Goal: Information Seeking & Learning: Learn about a topic

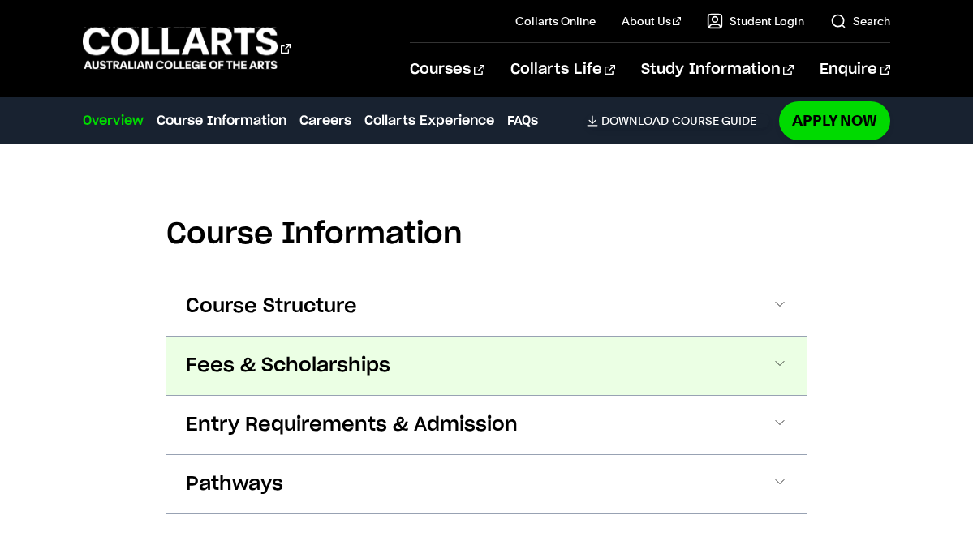
scroll to position [1778, 0]
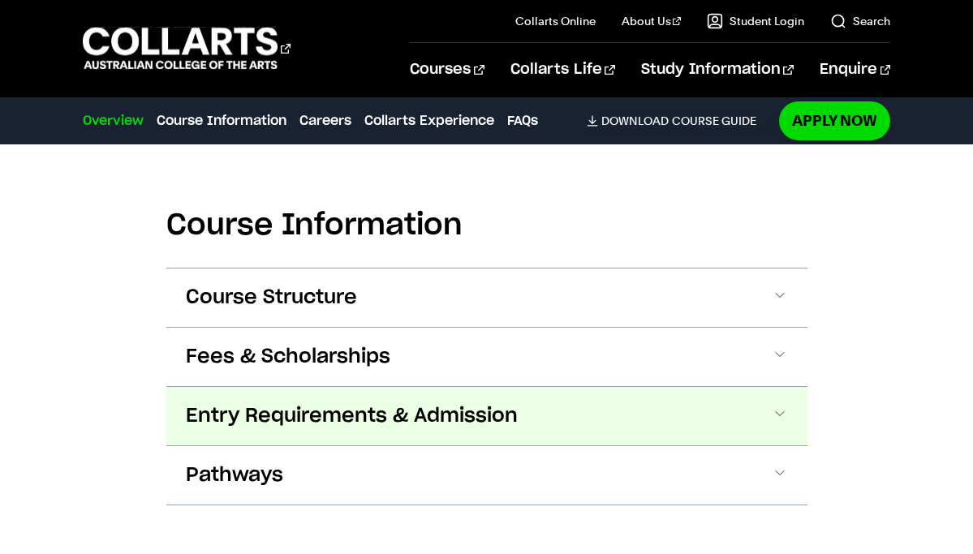
click at [307, 403] on span "Entry Requirements & Admission" at bounding box center [352, 416] width 332 height 26
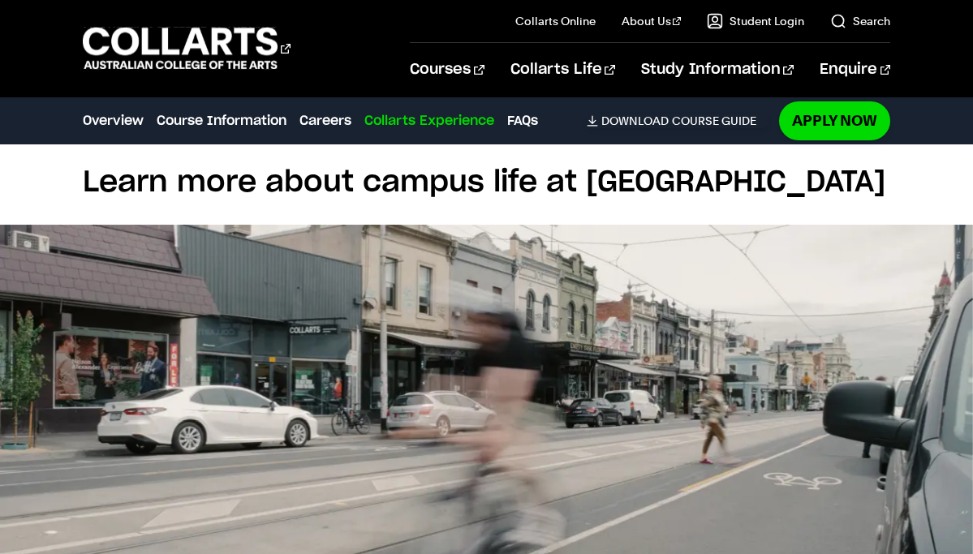
scroll to position [4190, 0]
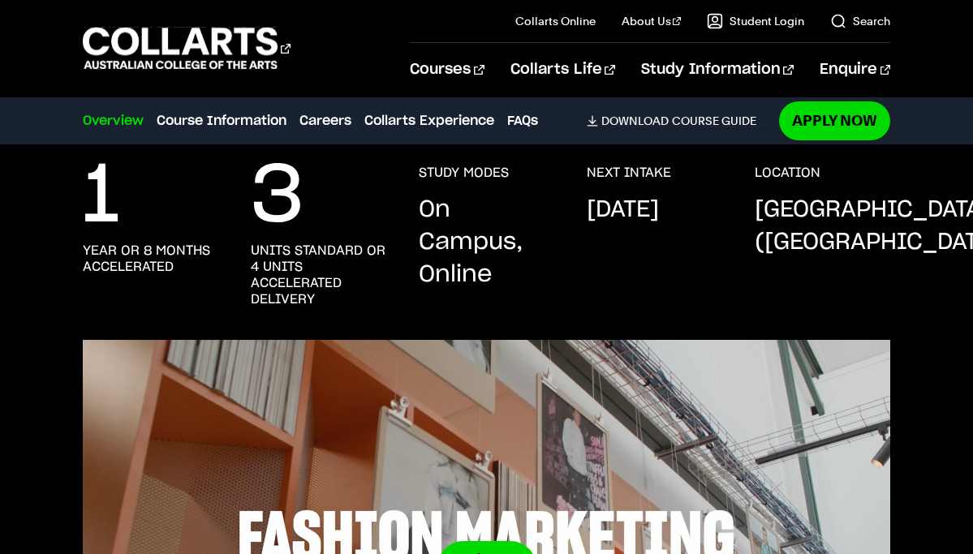
scroll to position [274, 0]
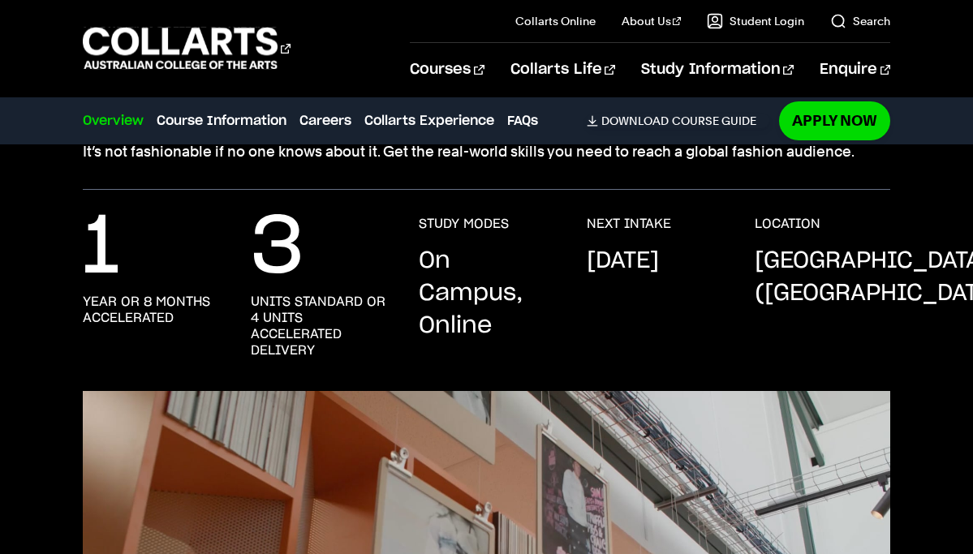
click at [617, 264] on p "[DATE]" at bounding box center [623, 261] width 72 height 32
click at [617, 207] on div "1 year or 8 months accelerated 3 units standard or 4 units accelerated delivery…" at bounding box center [486, 290] width 973 height 201
click at [804, 237] on div "LOCATION Melbourne (Fitzroy)" at bounding box center [822, 287] width 135 height 143
click at [840, 258] on p "Melbourne (Fitzroy)" at bounding box center [882, 277] width 255 height 65
click at [742, 279] on div "1 year or 8 months accelerated 3 units standard or 4 units accelerated delivery…" at bounding box center [486, 303] width 807 height 175
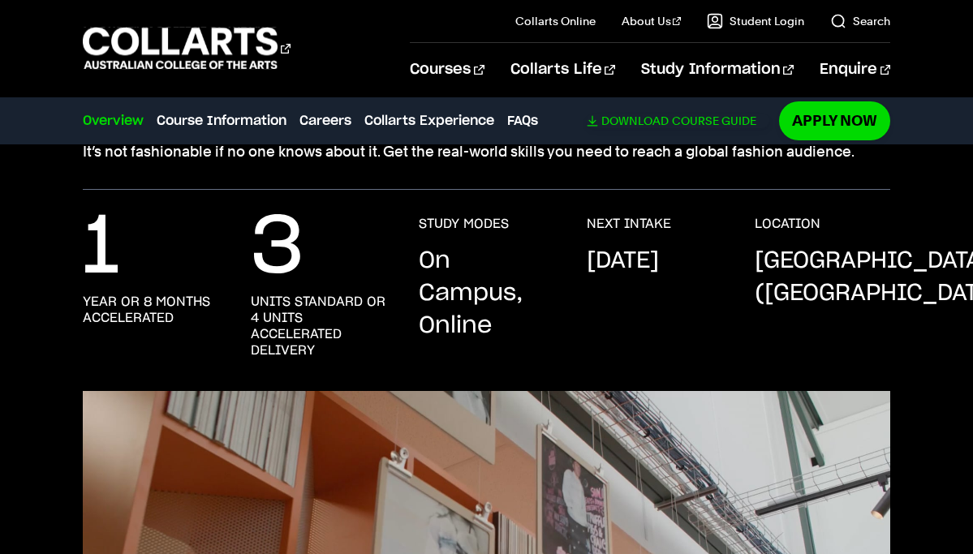
click at [614, 122] on span "Download" at bounding box center [634, 121] width 67 height 15
click at [233, 110] on li "Course Information" at bounding box center [222, 121] width 130 height 23
click at [235, 115] on link "Course Information" at bounding box center [222, 120] width 130 height 19
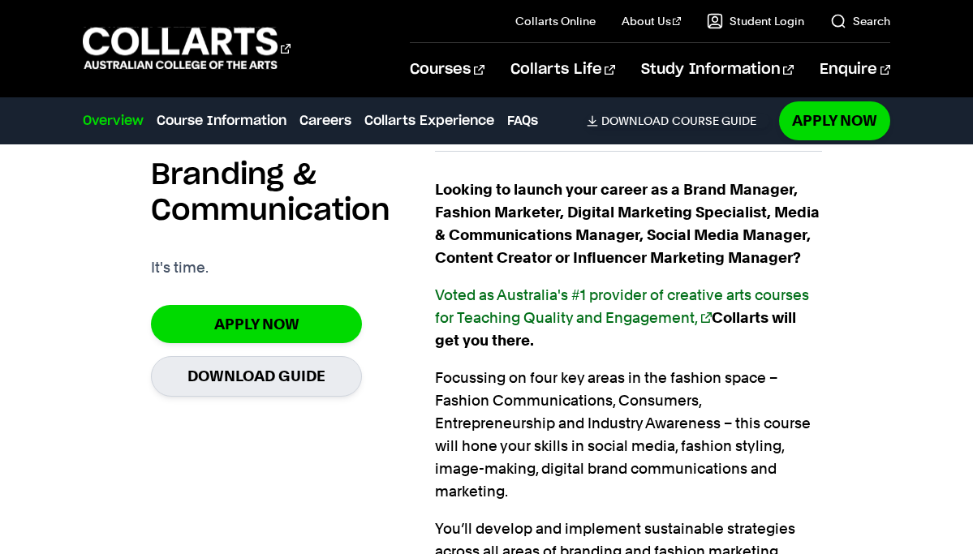
scroll to position [1086, 0]
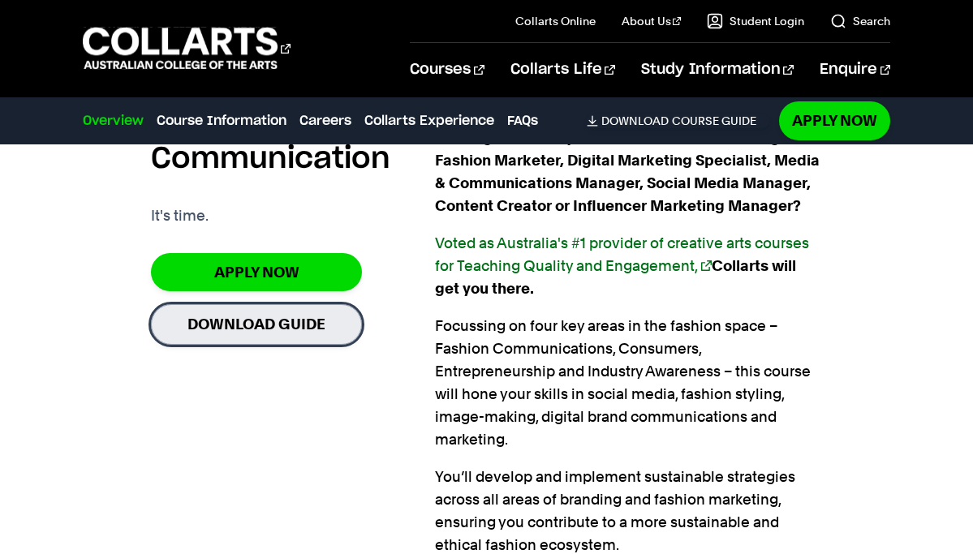
click at [326, 319] on link "Download Guide" at bounding box center [256, 324] width 211 height 40
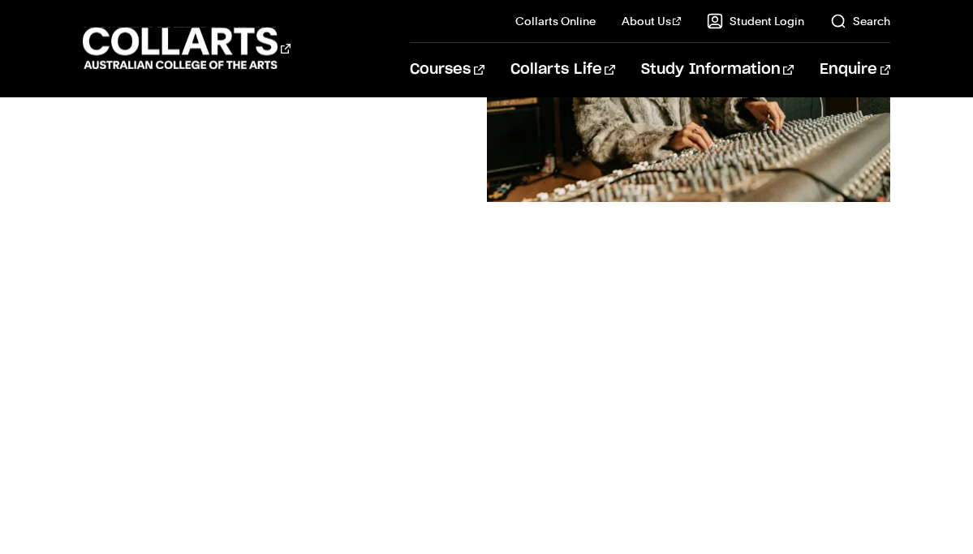
scroll to position [575, 0]
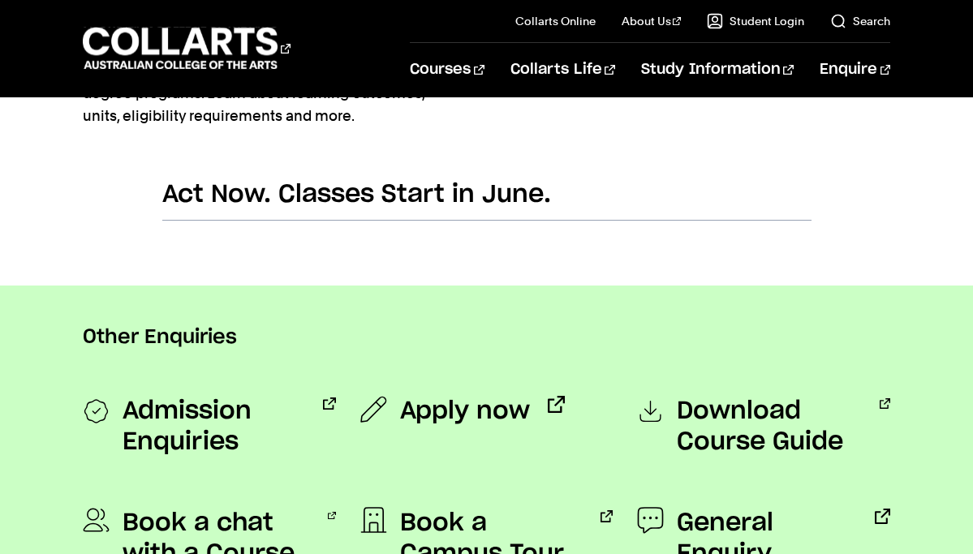
scroll to position [912, 0]
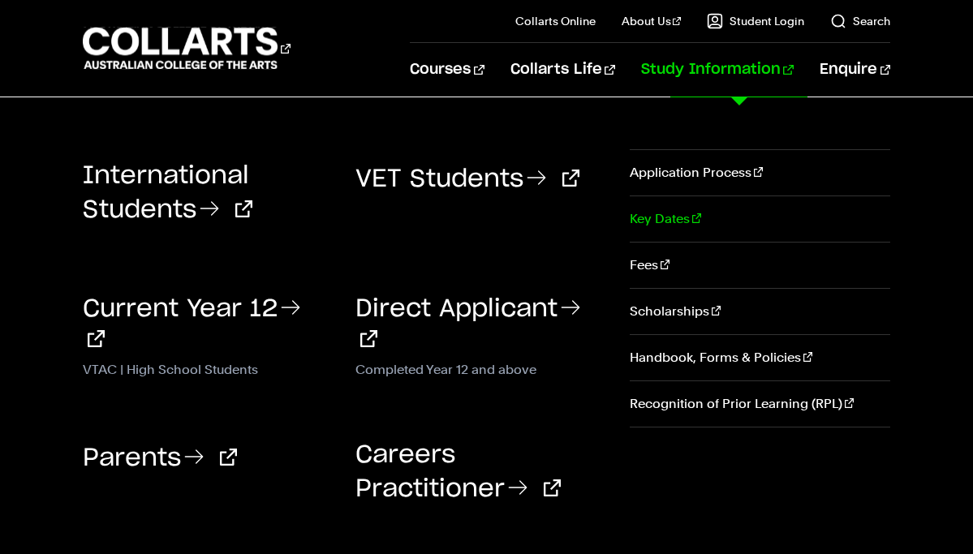
click at [656, 219] on link "Key Dates" at bounding box center [760, 218] width 260 height 45
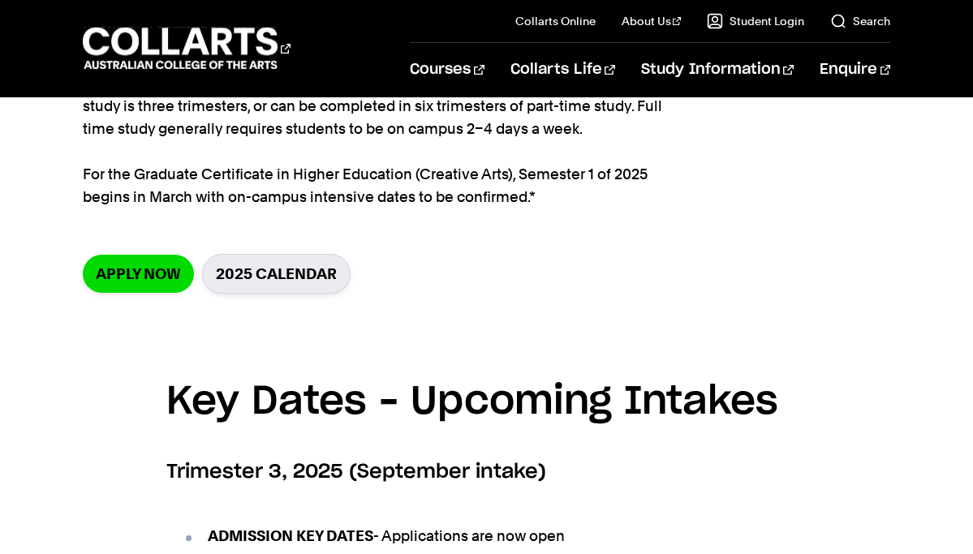
scroll to position [377, 0]
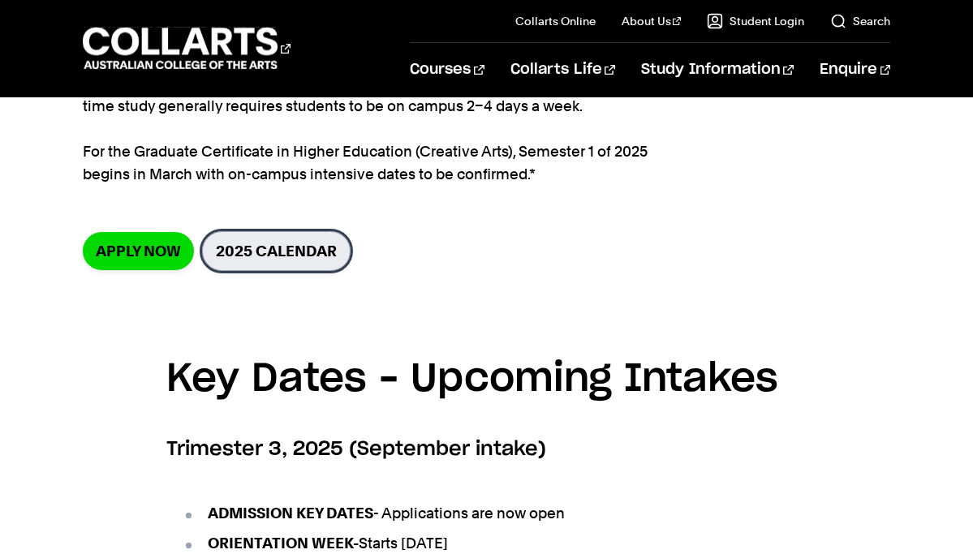
click at [246, 255] on link "2025 Calendar" at bounding box center [276, 251] width 148 height 40
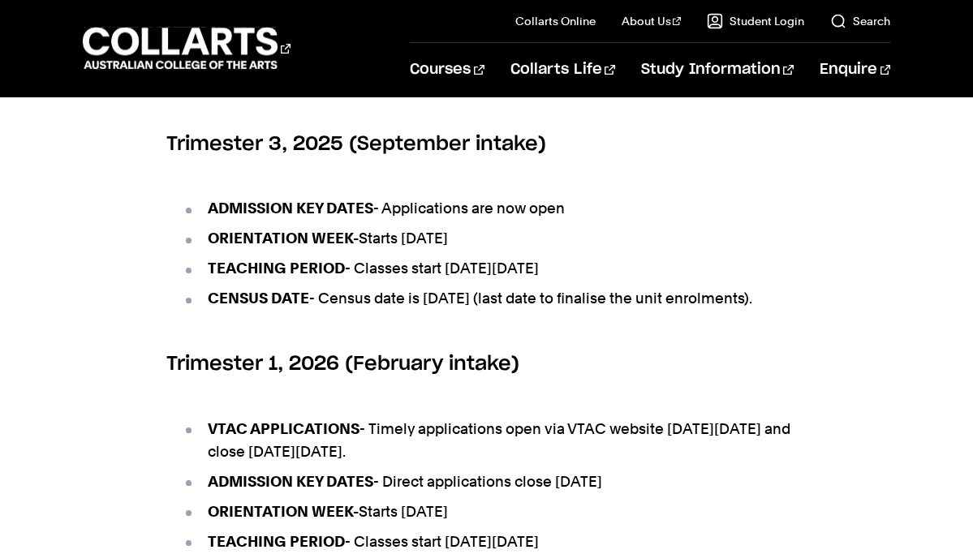
scroll to position [690, 0]
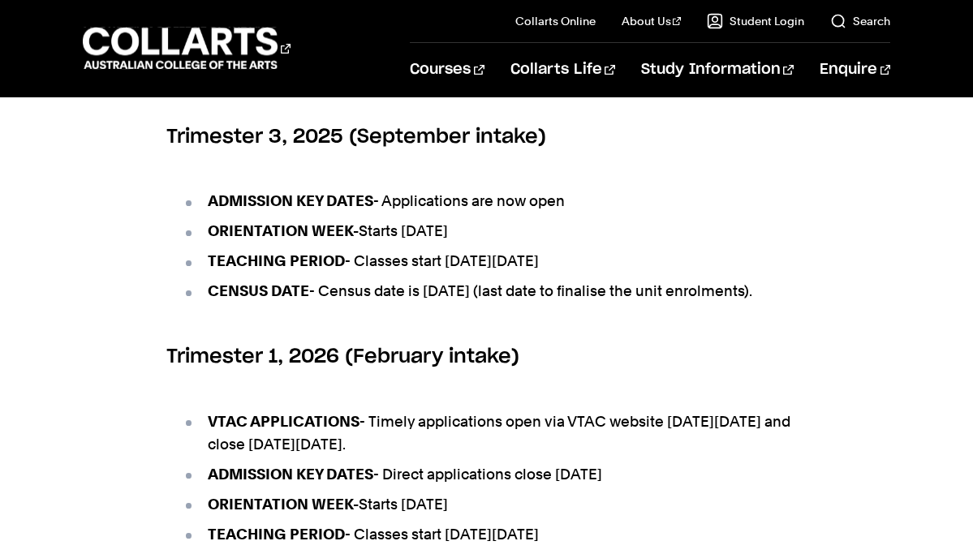
click at [401, 234] on li "ORIENTATION WEEK- Starts Monday 8th September 2025" at bounding box center [495, 231] width 625 height 23
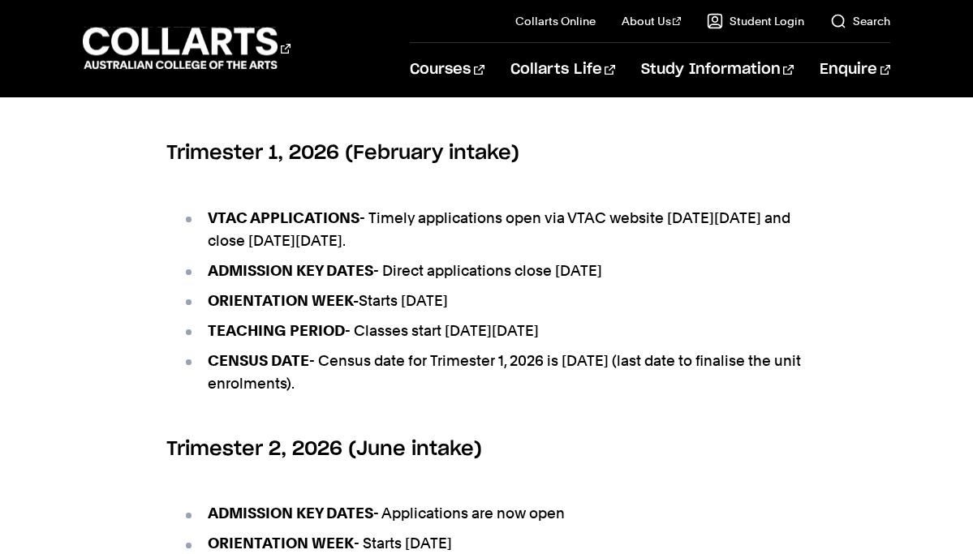
scroll to position [700, 0]
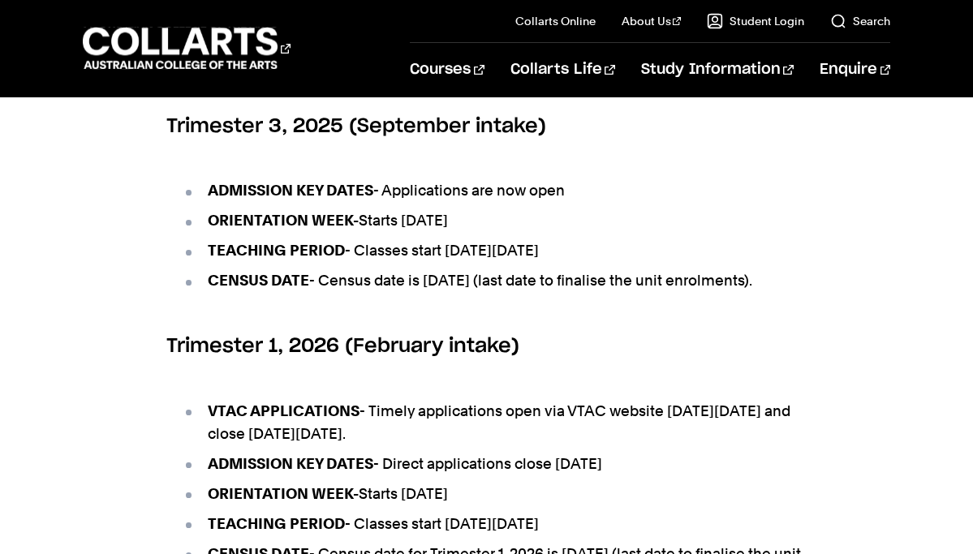
click at [393, 221] on li "ORIENTATION WEEK- Starts Monday 8th September 2025" at bounding box center [495, 220] width 625 height 23
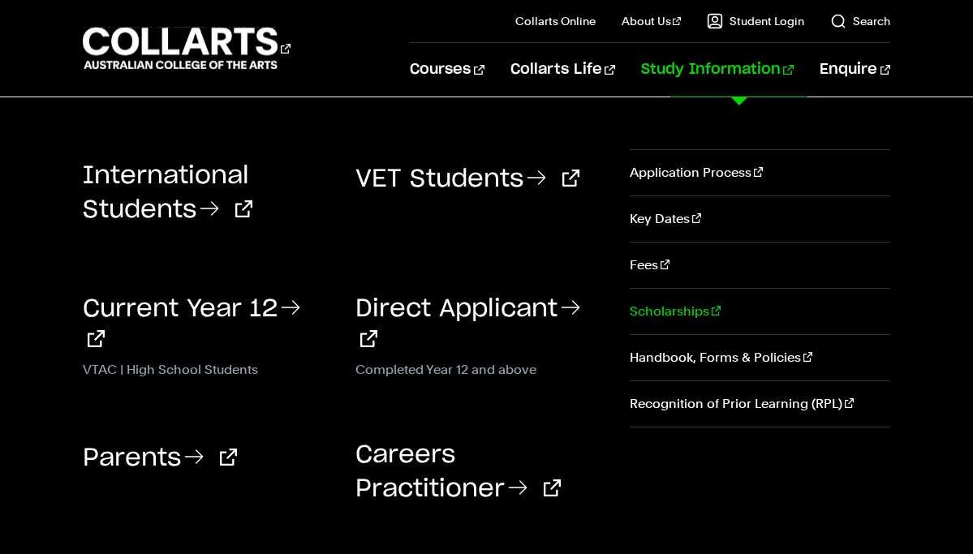
click at [672, 310] on link "Scholarships" at bounding box center [760, 311] width 260 height 45
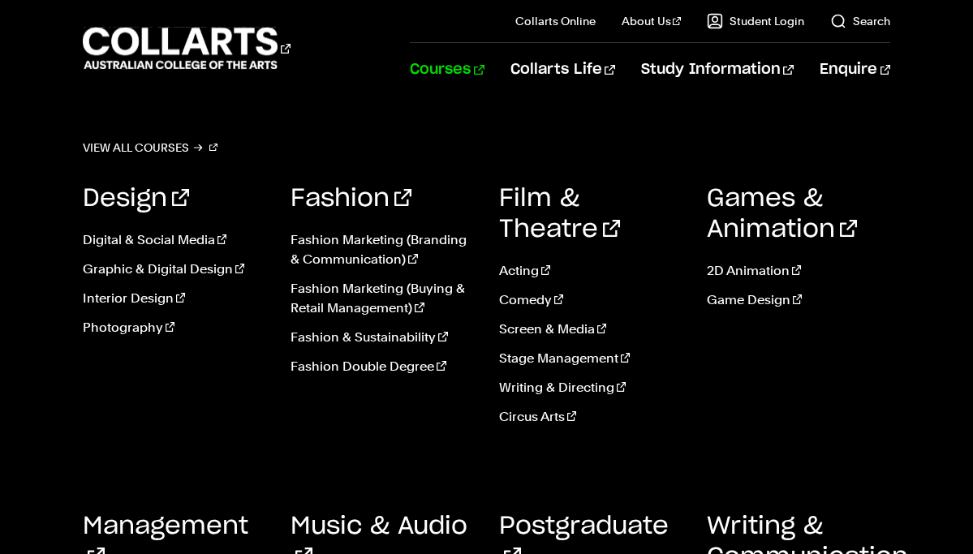
scroll to position [1074, 0]
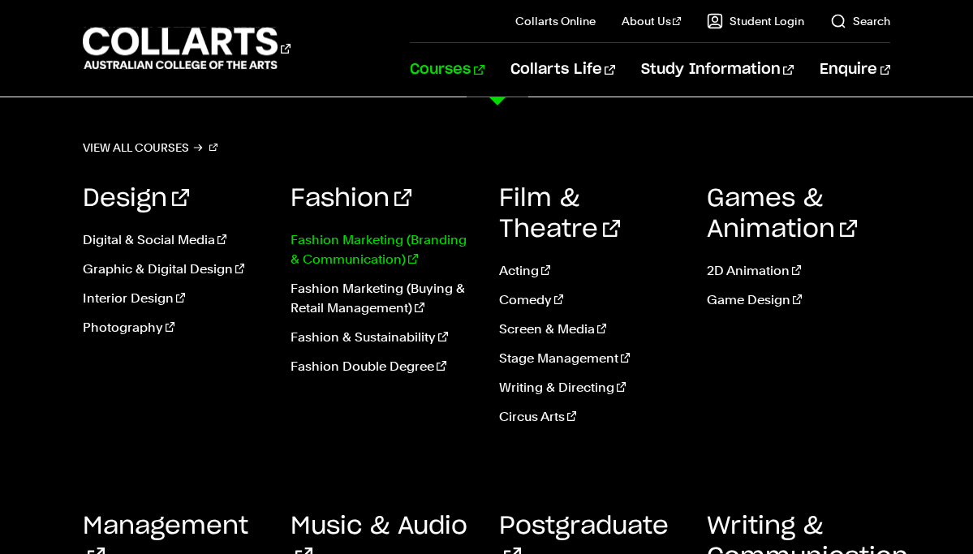
click at [365, 247] on link "Fashion Marketing (Branding & Communication)" at bounding box center [381, 249] width 183 height 39
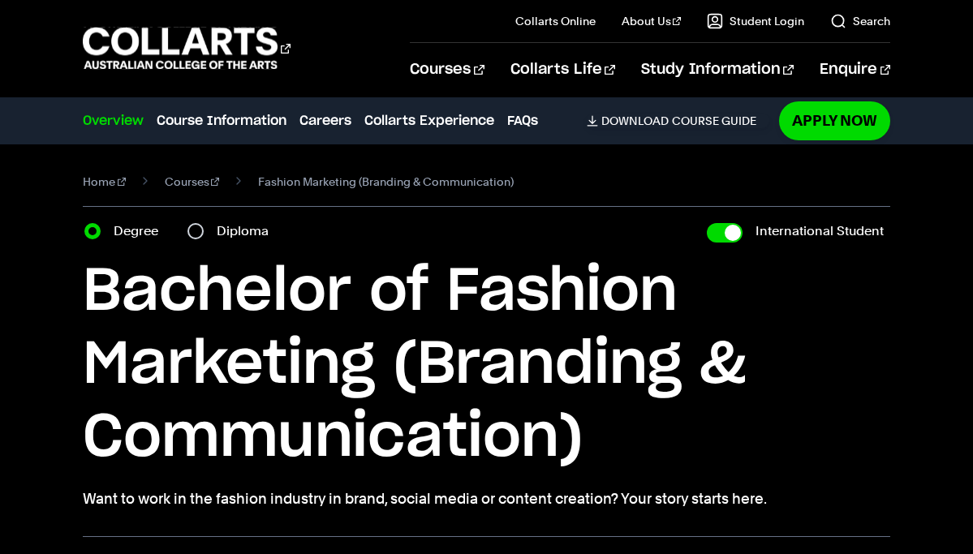
click at [185, 232] on div "Degree Diploma" at bounding box center [181, 231] width 194 height 23
click at [194, 231] on input "Diploma" at bounding box center [195, 231] width 16 height 16
radio input "true"
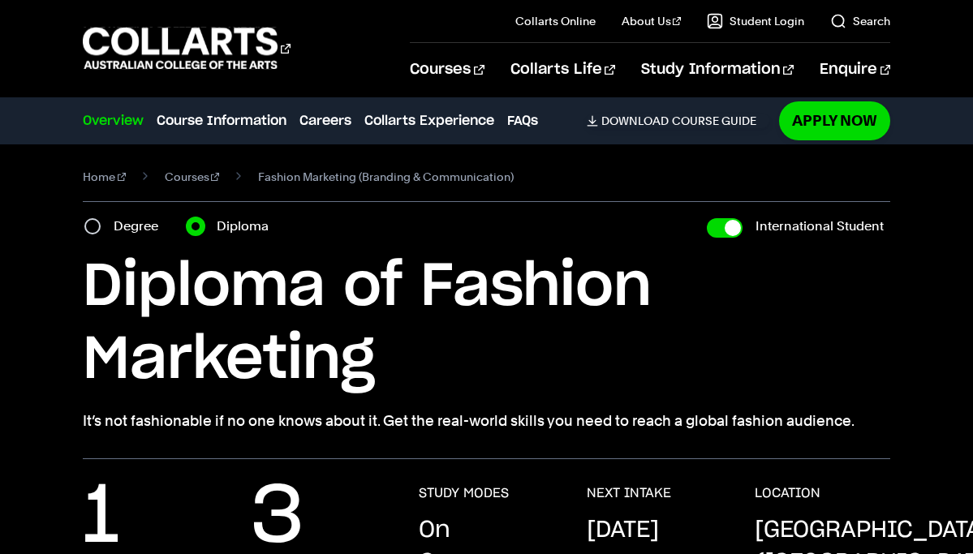
scroll to position [192, 0]
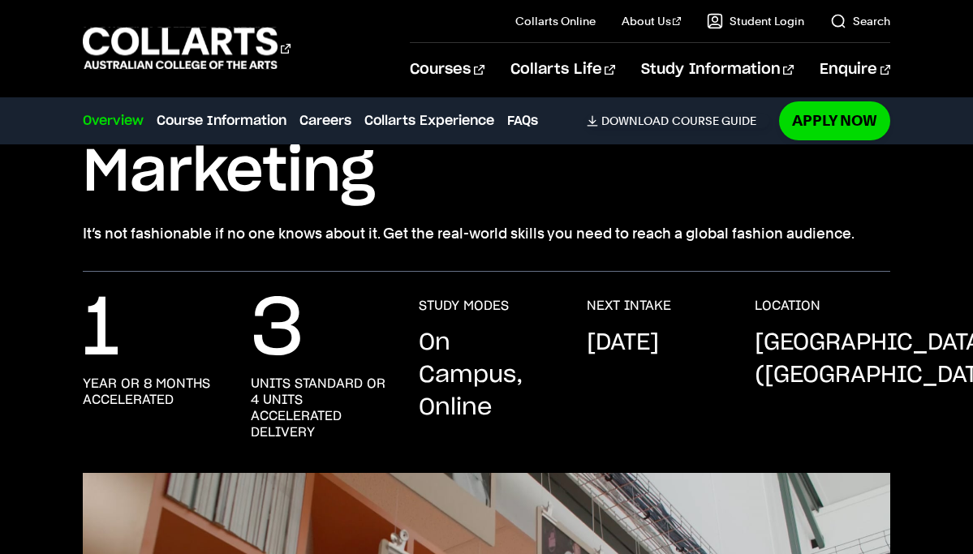
click at [633, 345] on p "September 2025" at bounding box center [623, 343] width 72 height 32
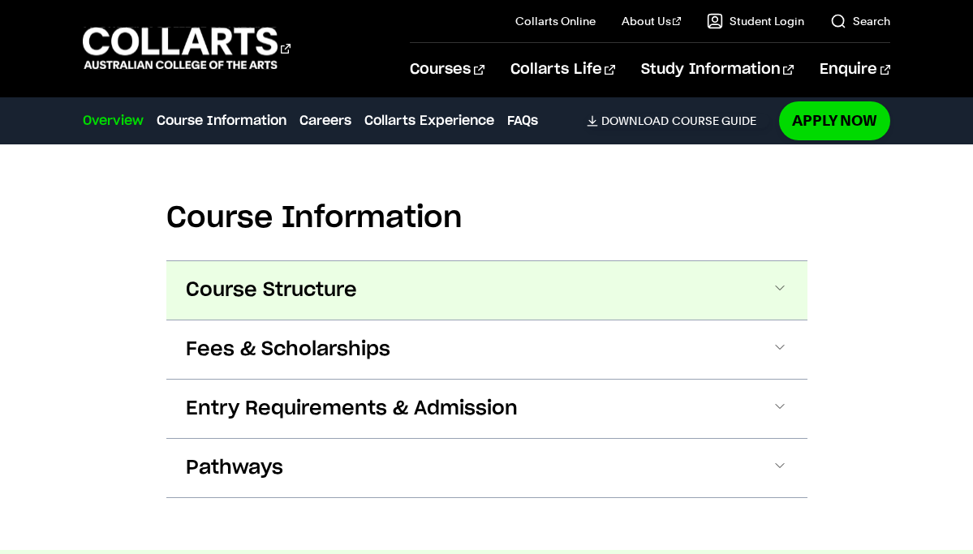
click at [420, 270] on button "Course Structure" at bounding box center [486, 290] width 641 height 58
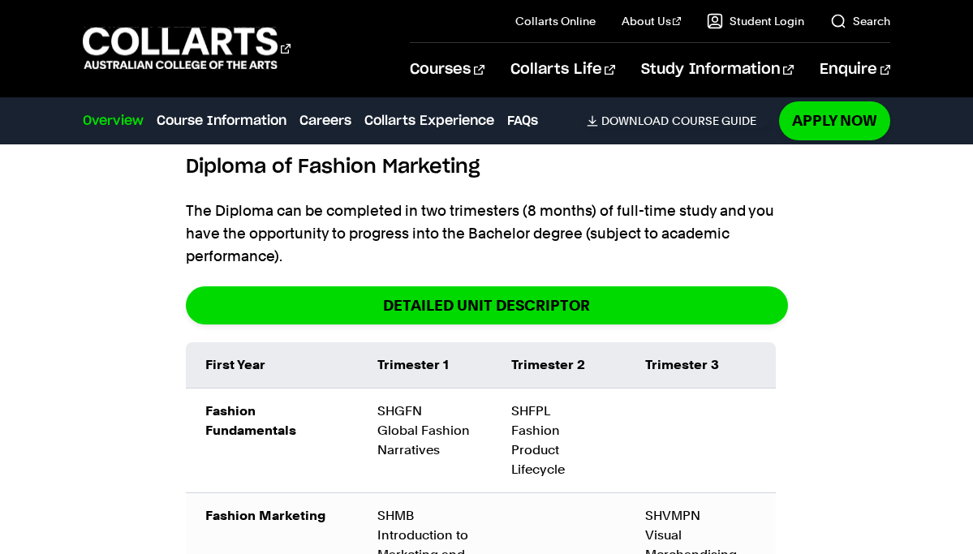
scroll to position [1984, 0]
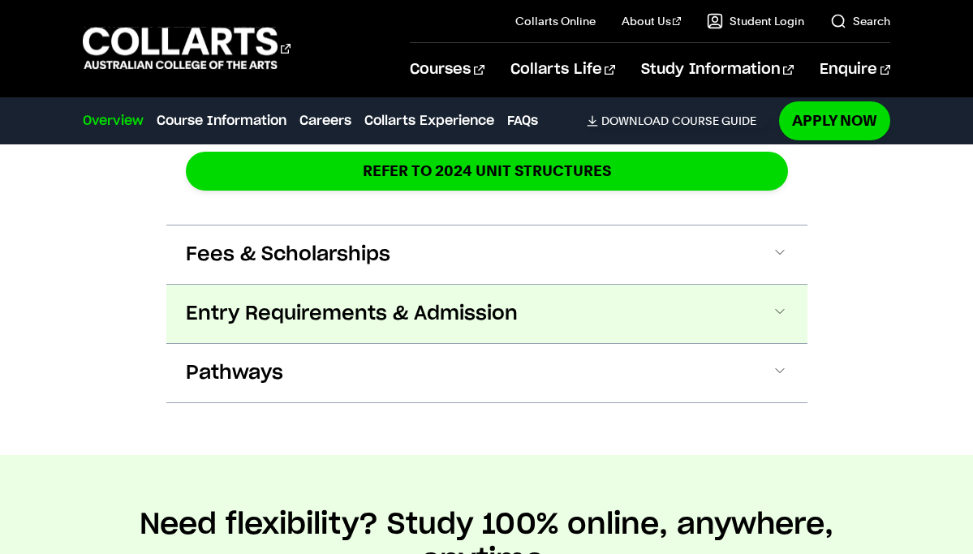
click at [751, 294] on button "Entry Requirements & Admission" at bounding box center [486, 314] width 641 height 58
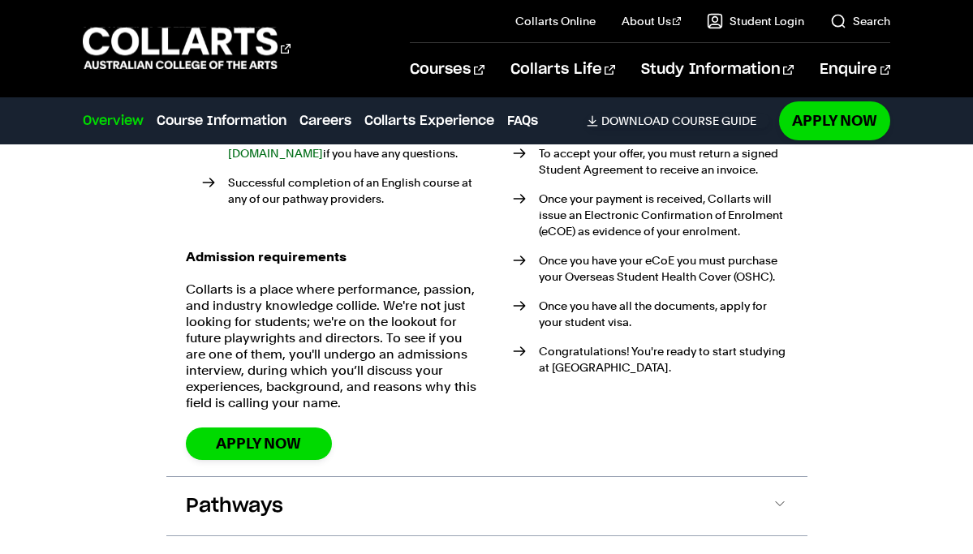
scroll to position [3456, 0]
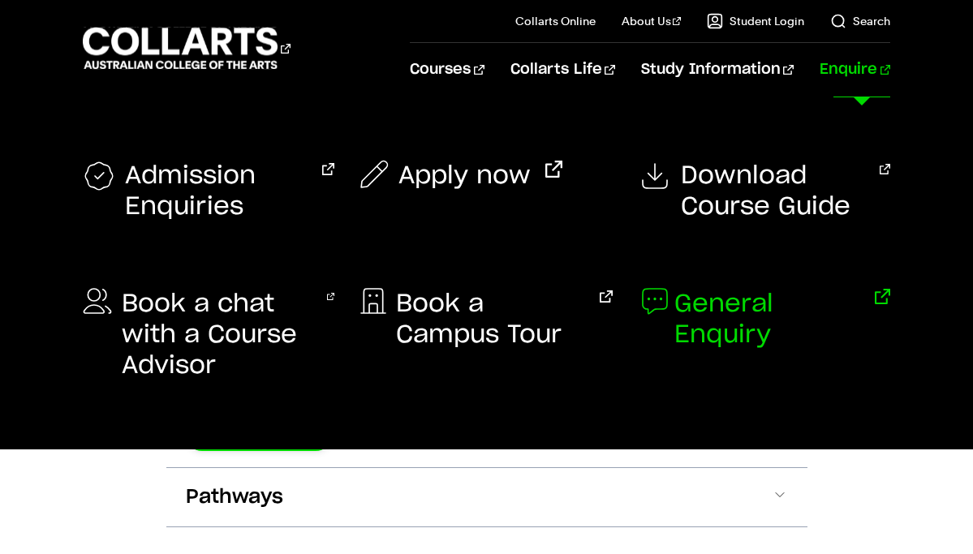
click at [771, 306] on span "General Enquiry" at bounding box center [767, 320] width 186 height 62
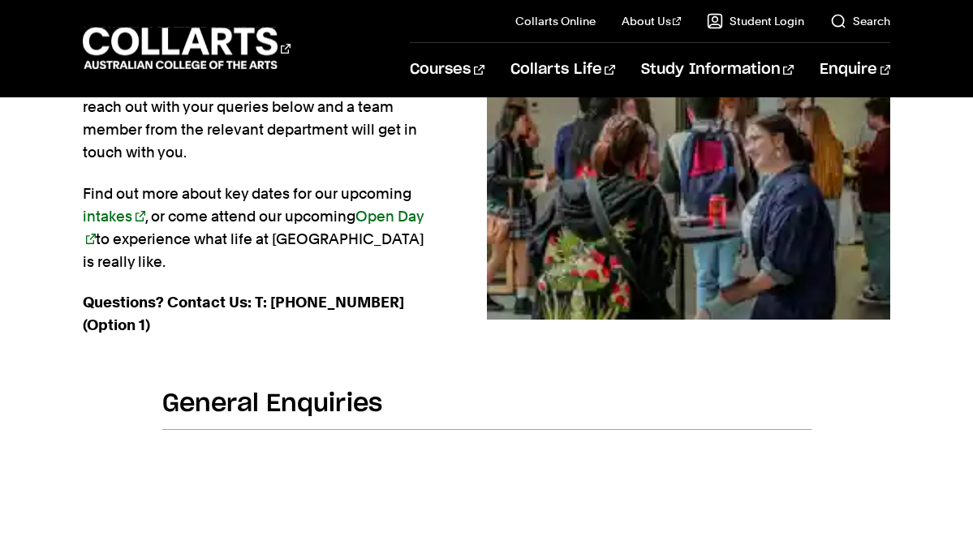
scroll to position [490, 0]
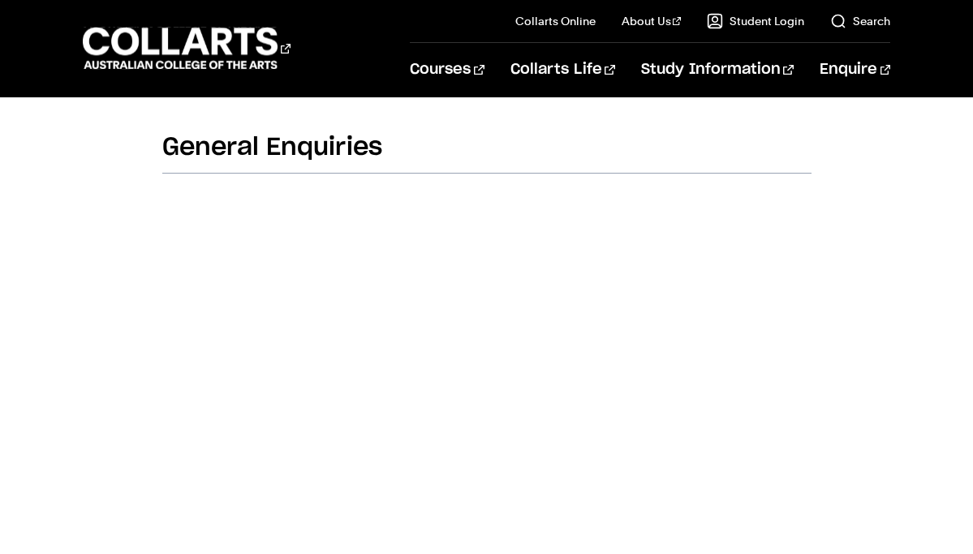
click at [428, 132] on h2 "General Enquiries" at bounding box center [486, 152] width 649 height 41
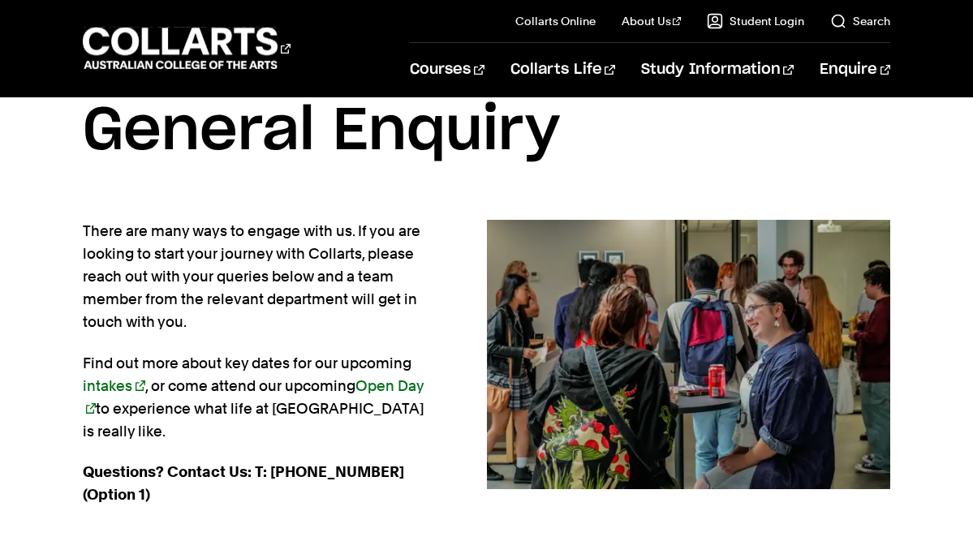
scroll to position [65, 0]
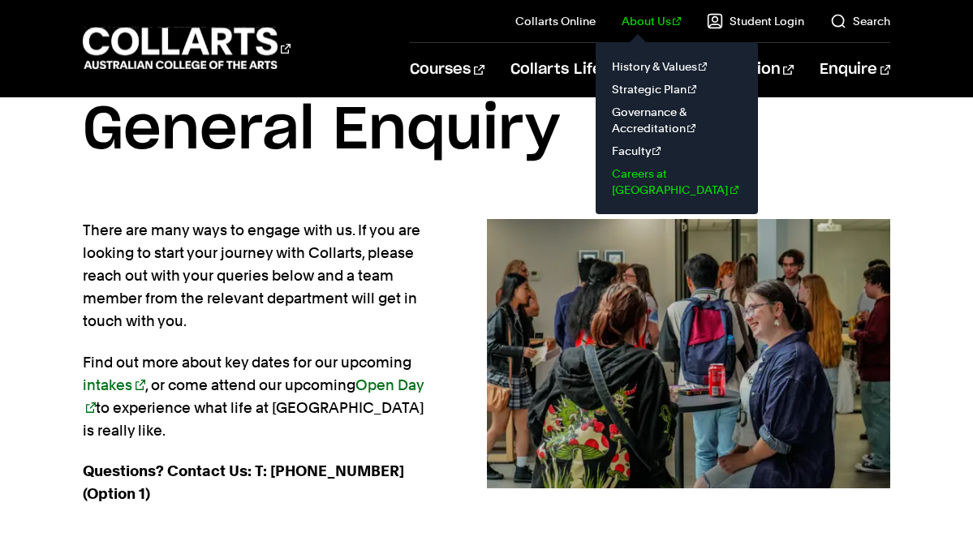
click at [652, 174] on link "Careers at [GEOGRAPHIC_DATA]" at bounding box center [677, 181] width 136 height 39
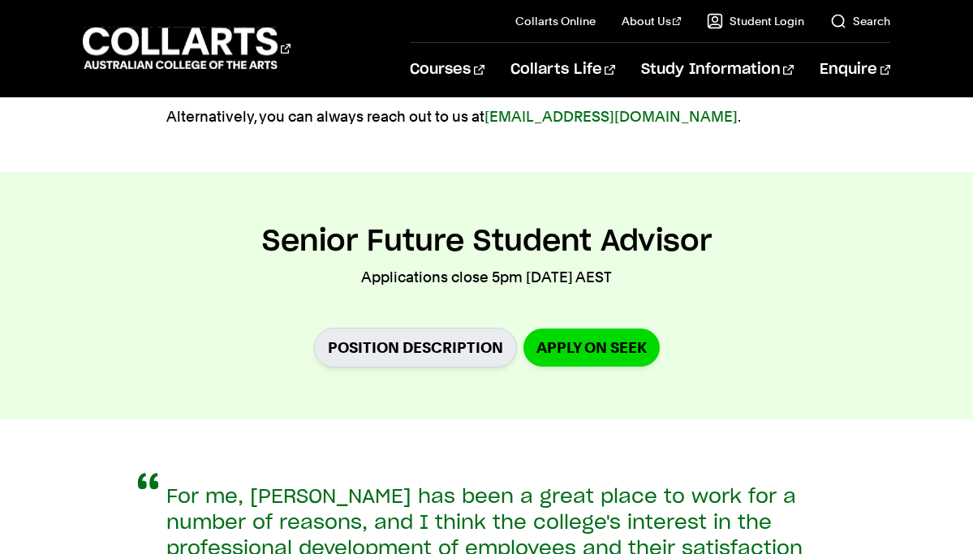
scroll to position [1427, 0]
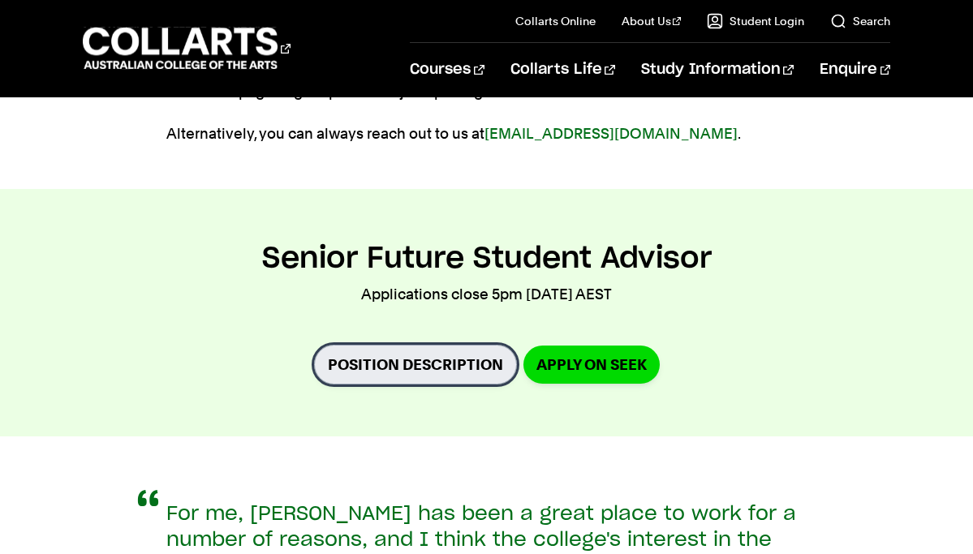
click at [469, 345] on link "Position Description" at bounding box center [415, 365] width 203 height 40
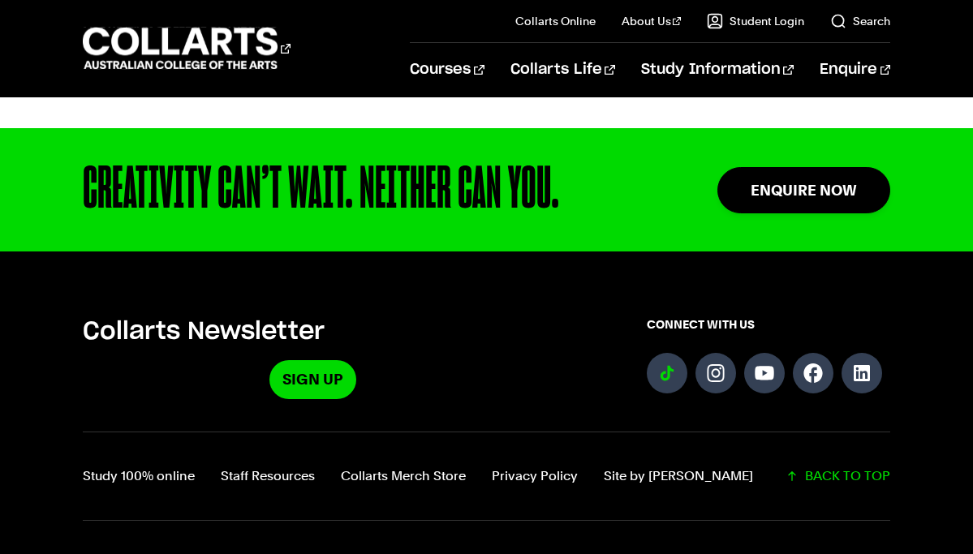
scroll to position [2108, 0]
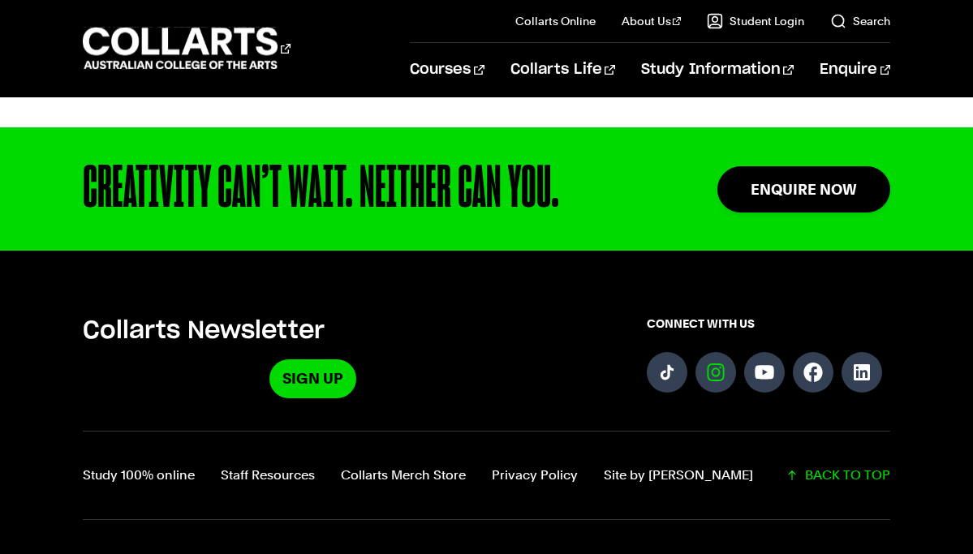
click at [720, 352] on link "Follow us on Instagram" at bounding box center [715, 372] width 41 height 41
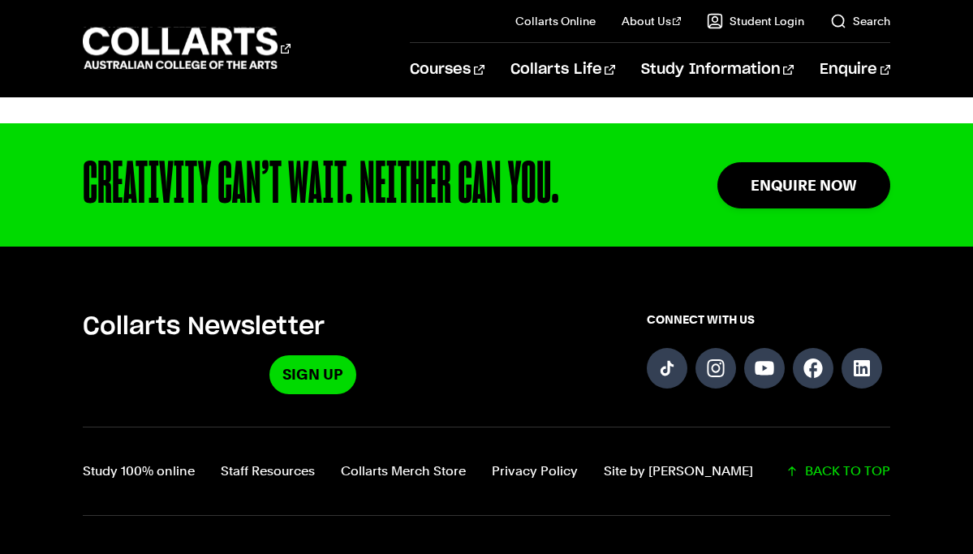
scroll to position [2293, 0]
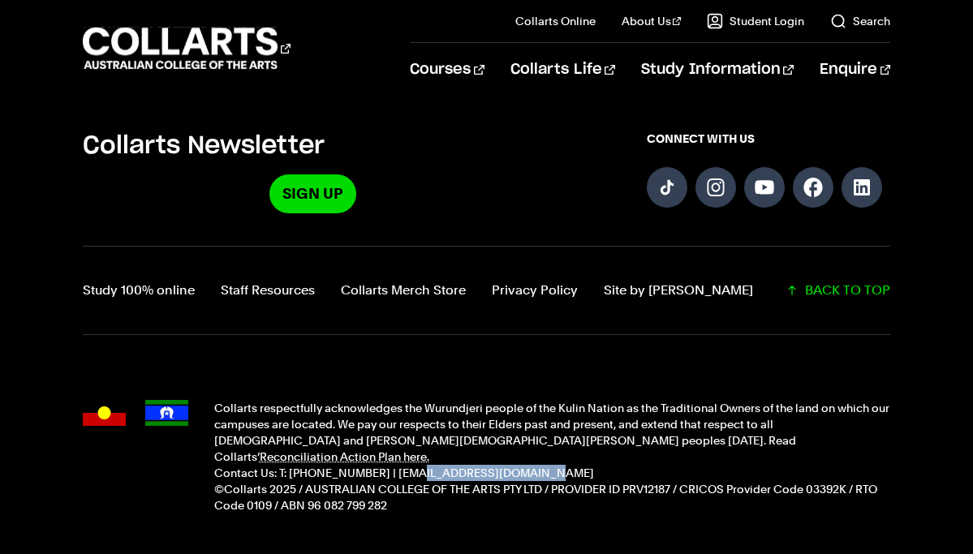
drag, startPoint x: 497, startPoint y: 381, endPoint x: 389, endPoint y: 380, distance: 108.7
click at [389, 465] on p "Contact Us: T: [PHONE_NUMBER] | [EMAIL_ADDRESS][DOMAIN_NAME]" at bounding box center [552, 473] width 676 height 16
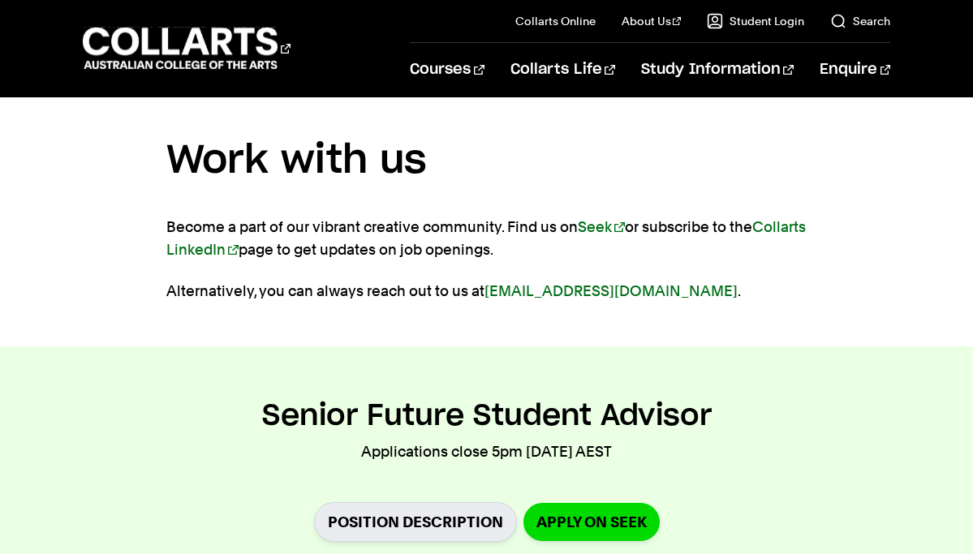
scroll to position [0, 0]
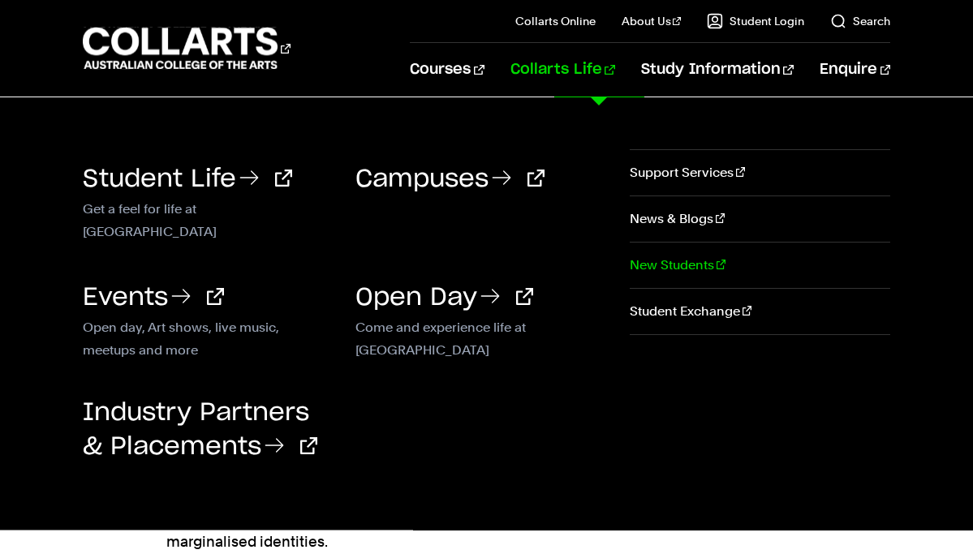
click at [670, 269] on link "New Students" at bounding box center [760, 265] width 260 height 45
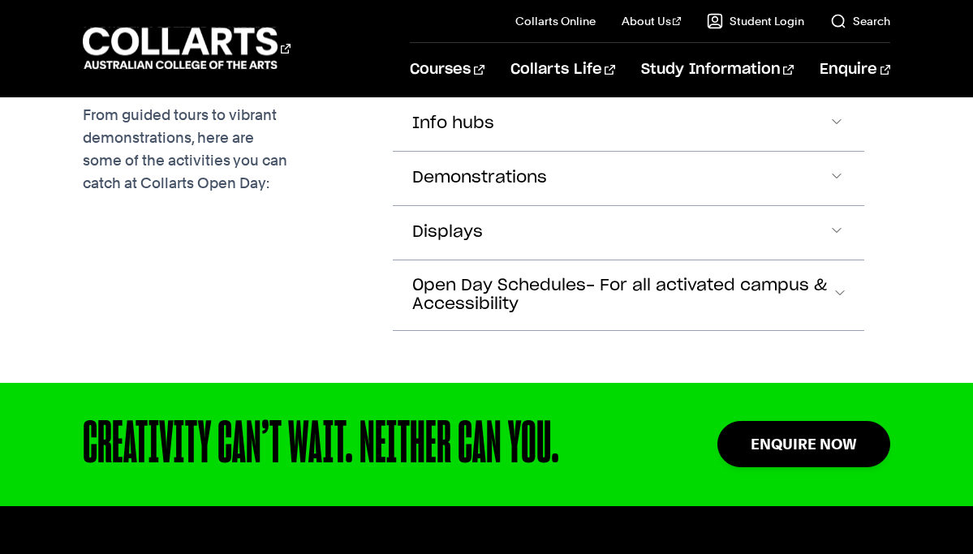
scroll to position [2579, 0]
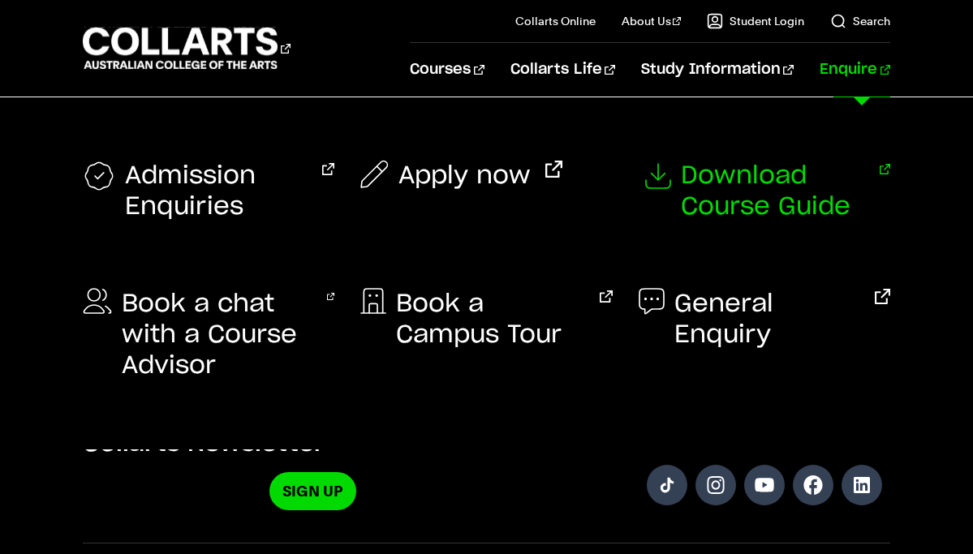
click at [696, 189] on span "Download Course Guide" at bounding box center [773, 192] width 185 height 62
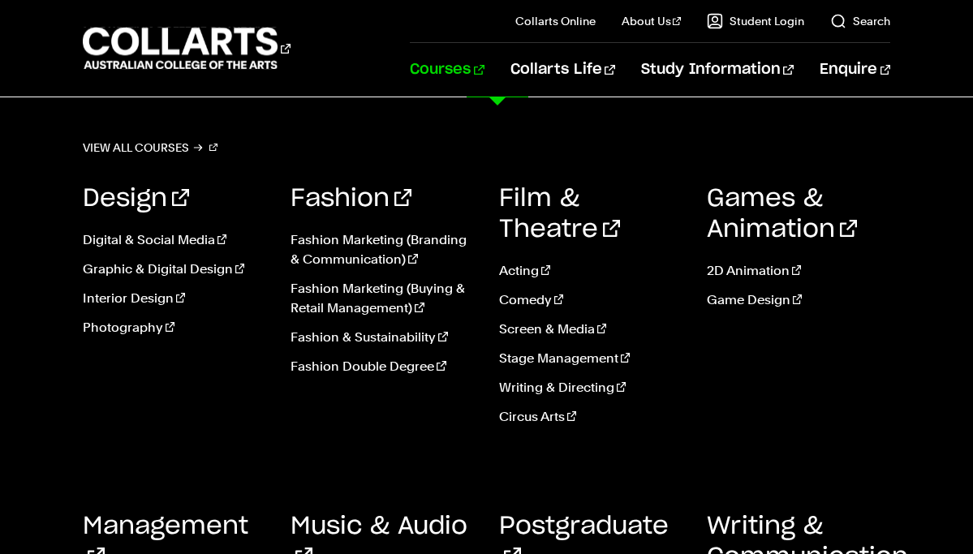
scroll to position [1234, 0]
click at [339, 252] on link "Fashion Marketing (Branding & Communication)" at bounding box center [381, 249] width 183 height 39
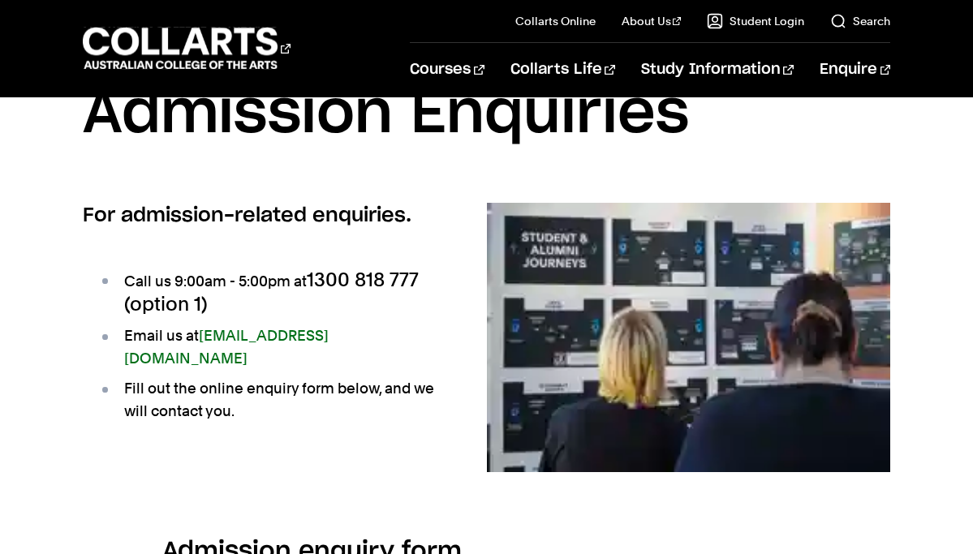
scroll to position [110, 0]
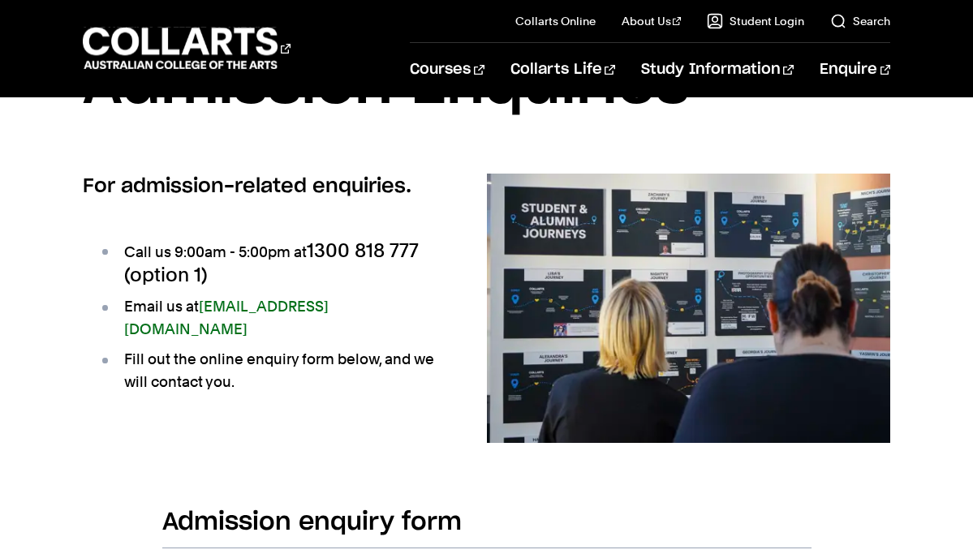
drag, startPoint x: 201, startPoint y: 306, endPoint x: 471, endPoint y: 307, distance: 269.4
click at [471, 307] on div "For admission-related enquiries. Call us 9:00am - 5:00pm at 1300 818 777 (optio…" at bounding box center [285, 327] width 404 height 307
drag, startPoint x: 421, startPoint y: 306, endPoint x: 202, endPoint y: 306, distance: 219.1
click at [202, 306] on li "Email us at [EMAIL_ADDRESS][DOMAIN_NAME]" at bounding box center [267, 317] width 336 height 45
copy link "[EMAIL_ADDRESS][DOMAIN_NAME]"
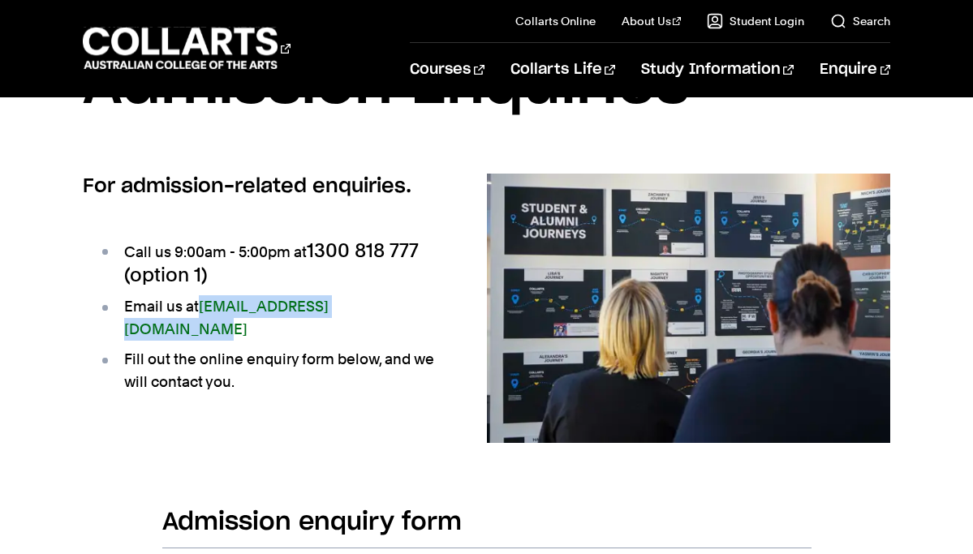
copy link "[EMAIL_ADDRESS][DOMAIN_NAME]"
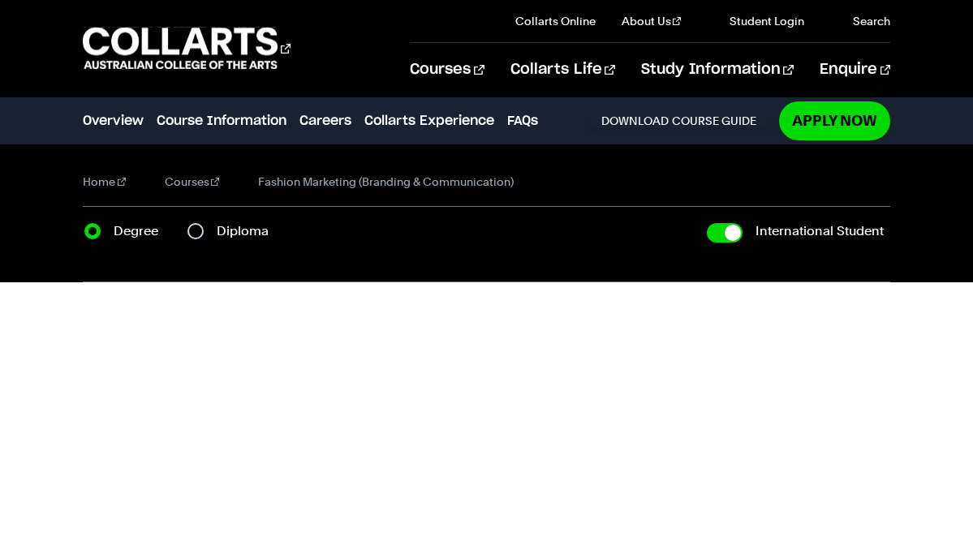
checkbox input "true"
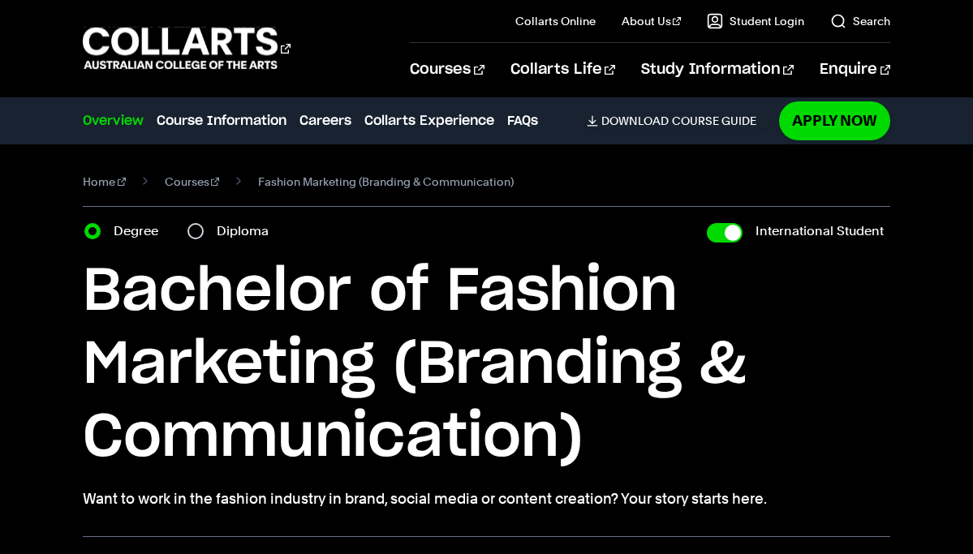
click at [226, 239] on label "Diploma" at bounding box center [248, 231] width 62 height 23
click at [204, 239] on input "Diploma" at bounding box center [195, 231] width 16 height 16
radio input "true"
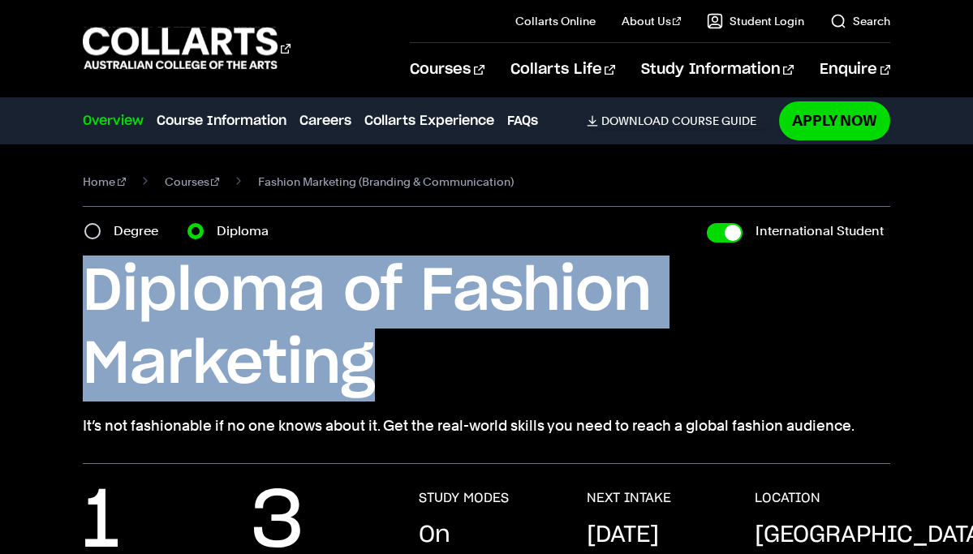
drag, startPoint x: 92, startPoint y: 285, endPoint x: 403, endPoint y: 385, distance: 327.4
click at [403, 385] on h1 "Diploma of Fashion Marketing" at bounding box center [486, 329] width 807 height 146
copy h1 "Diploma of Fashion Marketing"
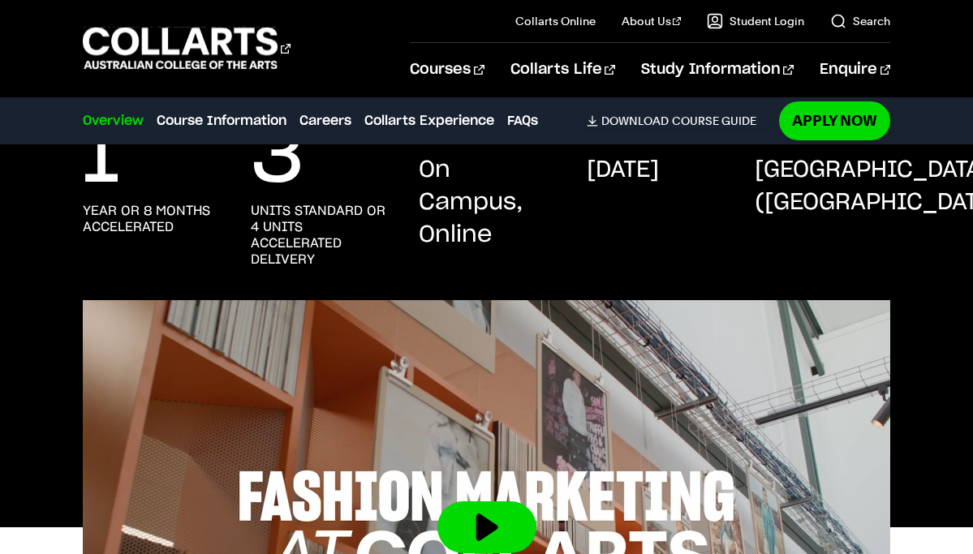
scroll to position [366, 0]
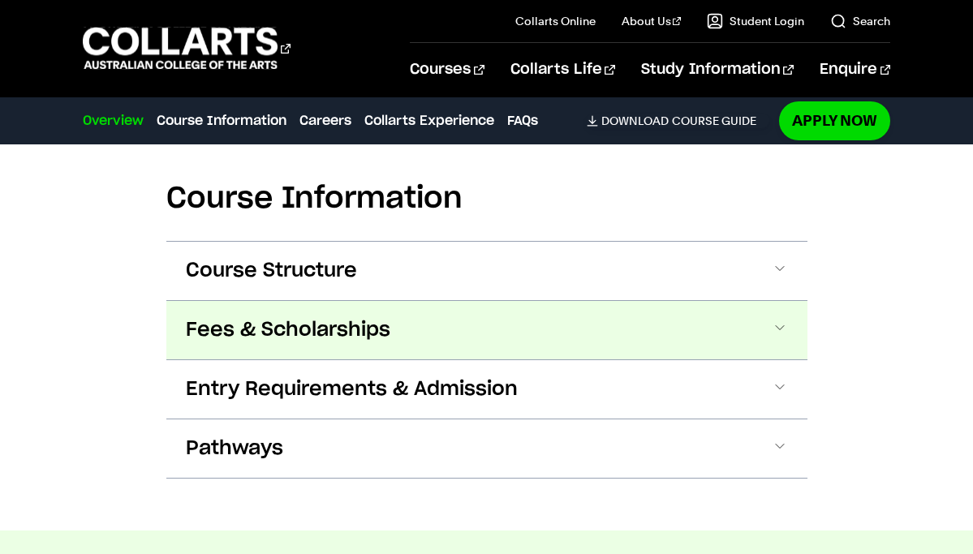
click at [298, 324] on button "Fees & Scholarships" at bounding box center [486, 330] width 641 height 58
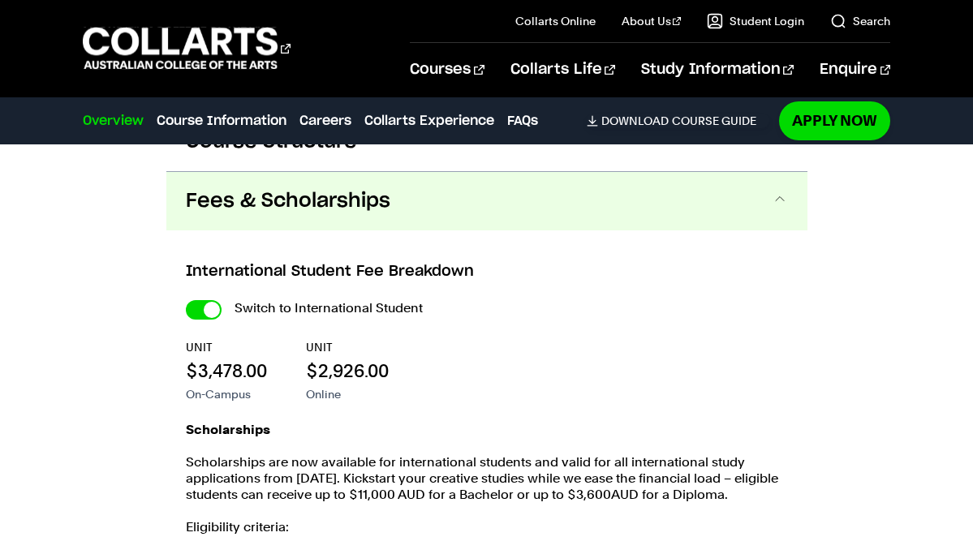
scroll to position [1937, 0]
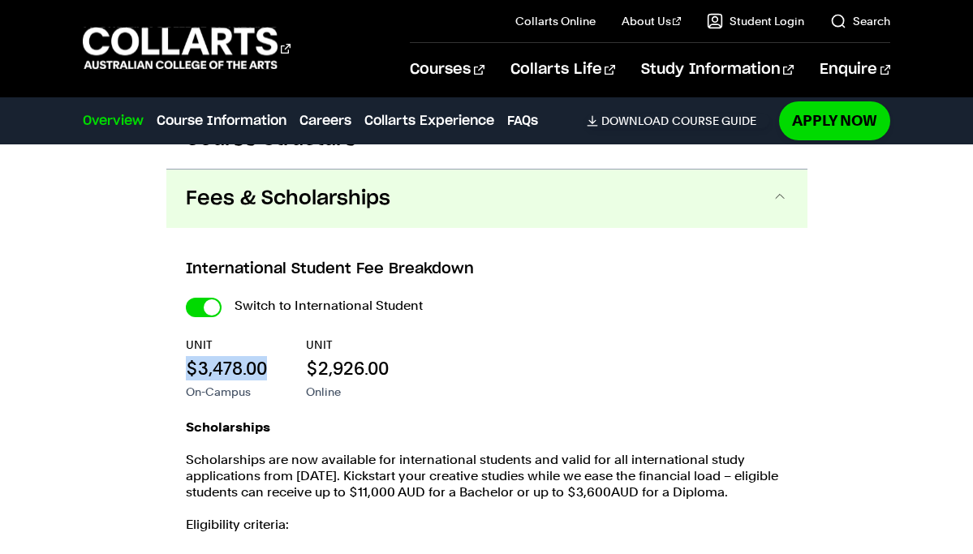
drag, startPoint x: 187, startPoint y: 343, endPoint x: 272, endPoint y: 338, distance: 84.6
click at [272, 338] on div "UNIT $3,478.00 On-Campus UNIT $2,926.00 Online" at bounding box center [487, 368] width 602 height 63
copy p "$3,478.00"
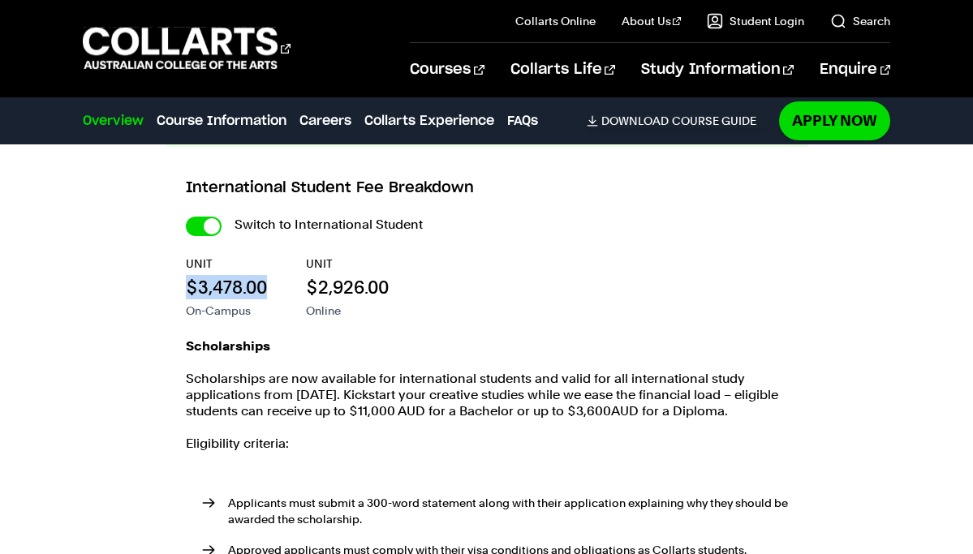
scroll to position [2023, 0]
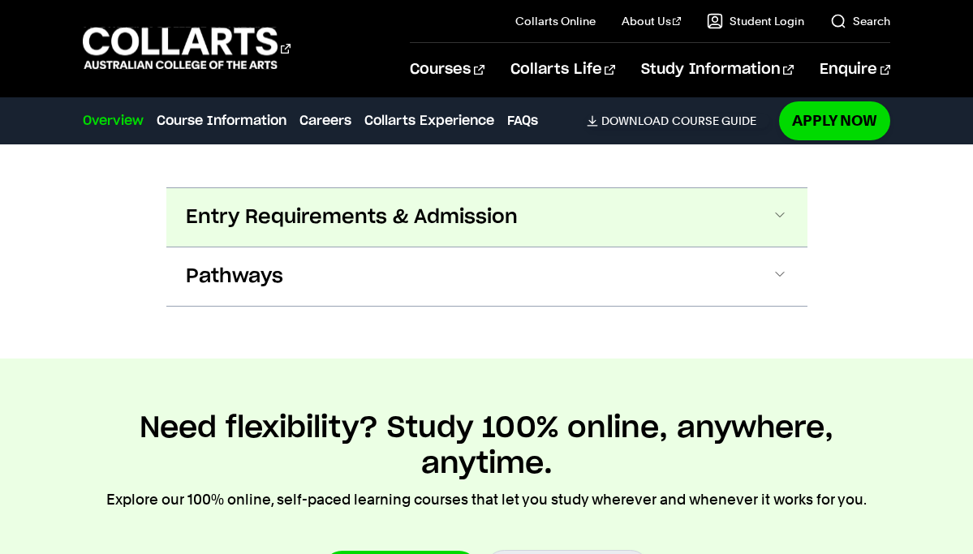
click at [280, 204] on span "Entry Requirements & Admission" at bounding box center [352, 217] width 332 height 26
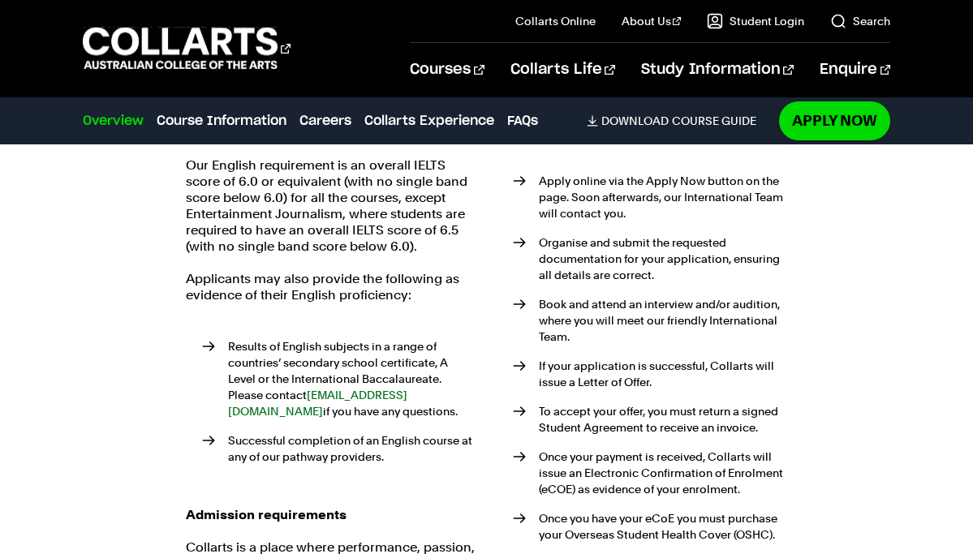
scroll to position [3048, 0]
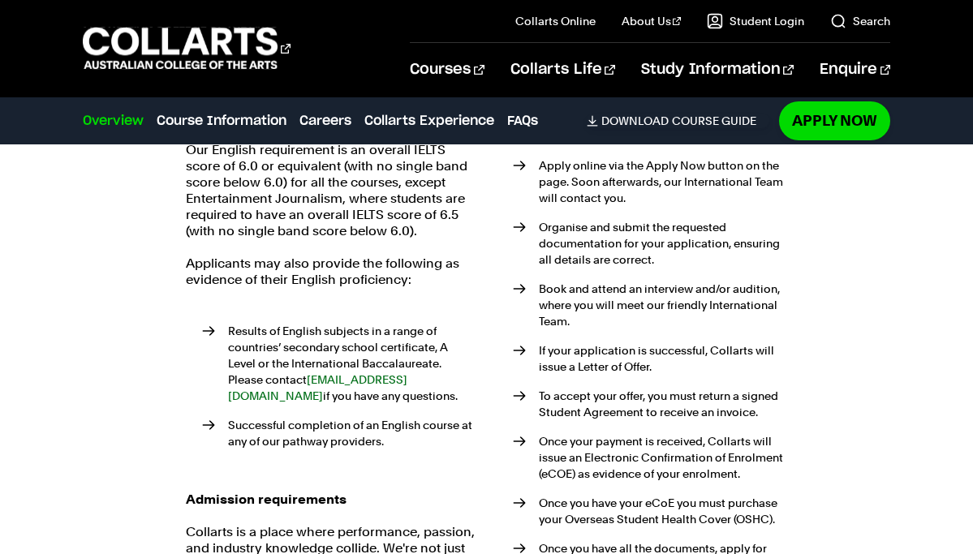
click at [377, 263] on div "Eligibility requirements International students must meet the following criteri…" at bounding box center [331, 250] width 291 height 903
click at [290, 323] on li "Results of English subjects in a range of countries’ secondary school certifica…" at bounding box center [339, 363] width 275 height 81
click at [244, 323] on li "Results of English subjects in a range of countries’ secondary school certifica…" at bounding box center [339, 363] width 275 height 81
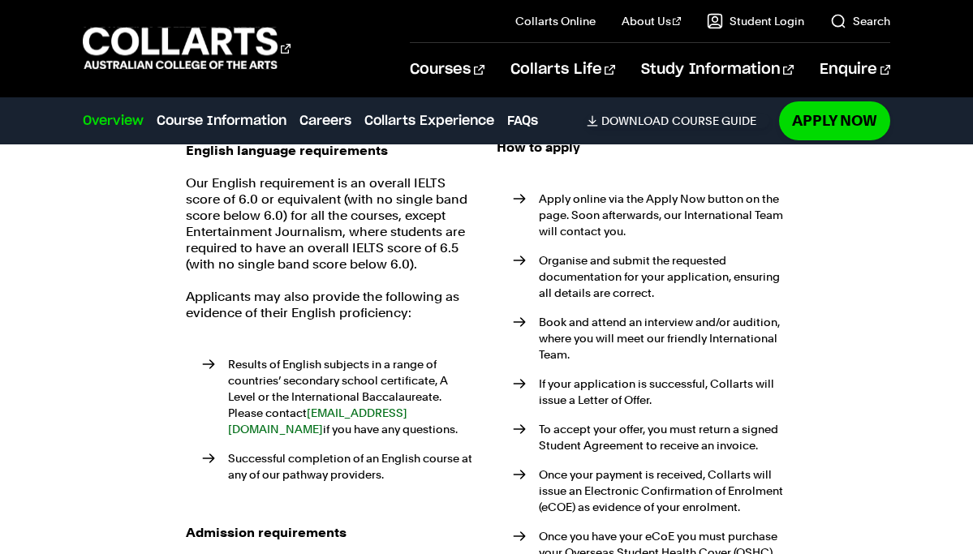
scroll to position [3018, 0]
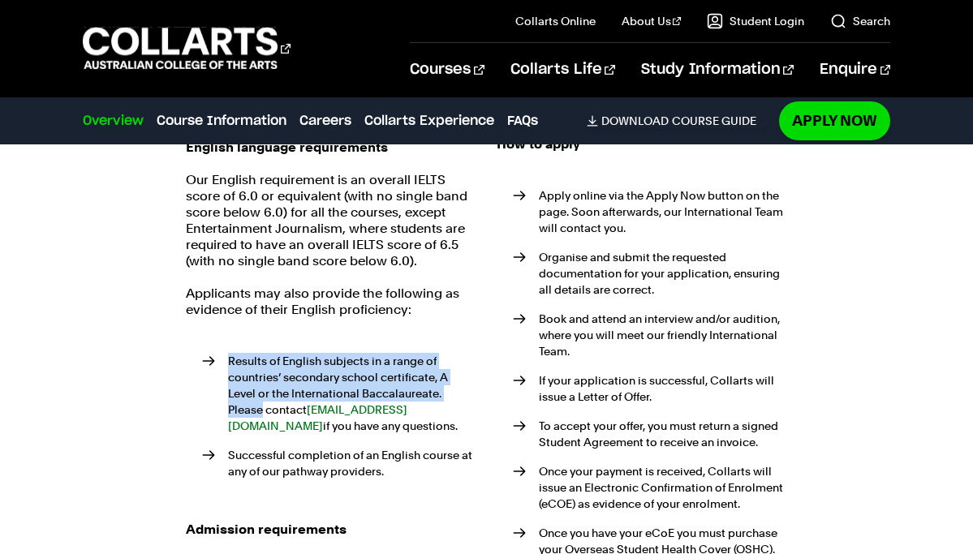
drag, startPoint x: 227, startPoint y: 321, endPoint x: 450, endPoint y: 354, distance: 225.5
click at [450, 354] on li "Results of English subjects in a range of countries’ secondary school certifica…" at bounding box center [339, 393] width 275 height 81
click at [434, 353] on li "Results of English subjects in a range of countries’ secondary school certifica…" at bounding box center [339, 393] width 275 height 81
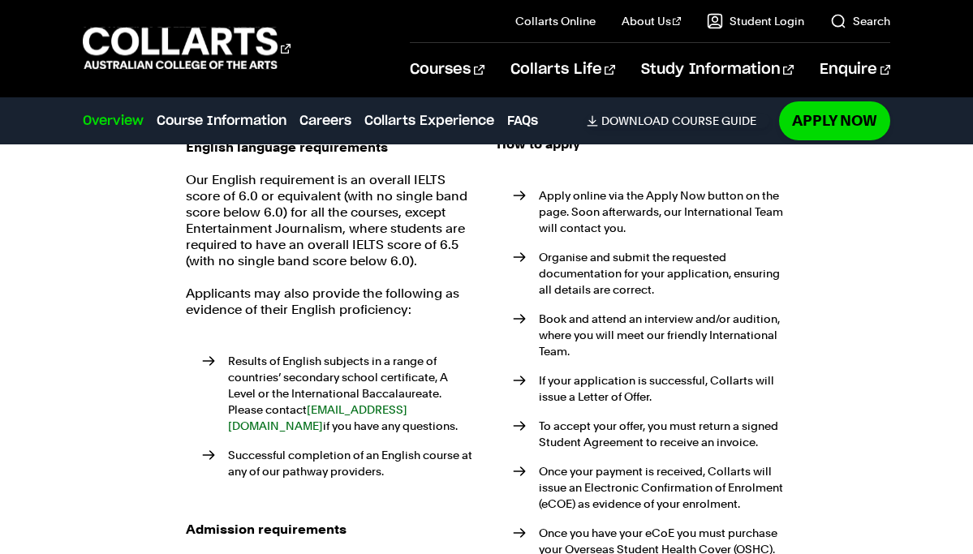
click at [397, 353] on li "Results of English subjects in a range of countries’ secondary school certifica…" at bounding box center [339, 393] width 275 height 81
copy link "international@collarts.edu.au"
